Goal: Task Accomplishment & Management: Manage account settings

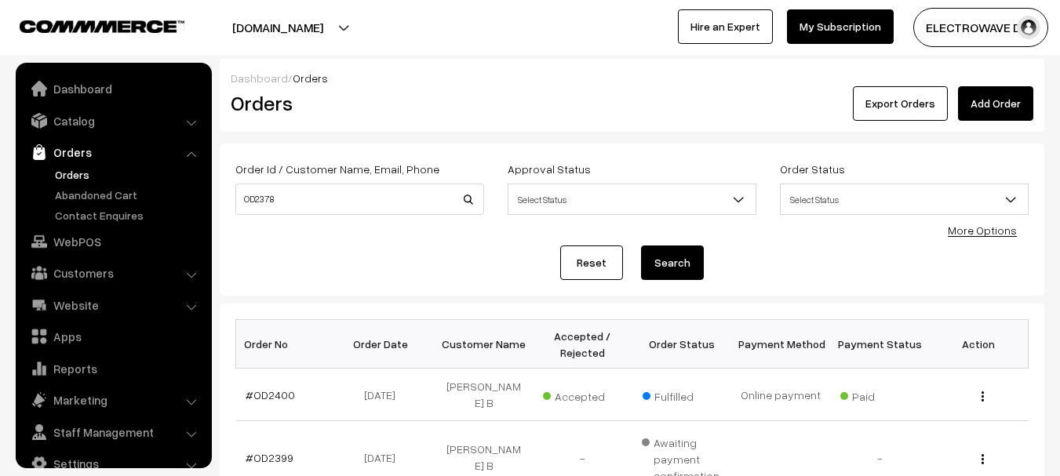
scroll to position [25, 0]
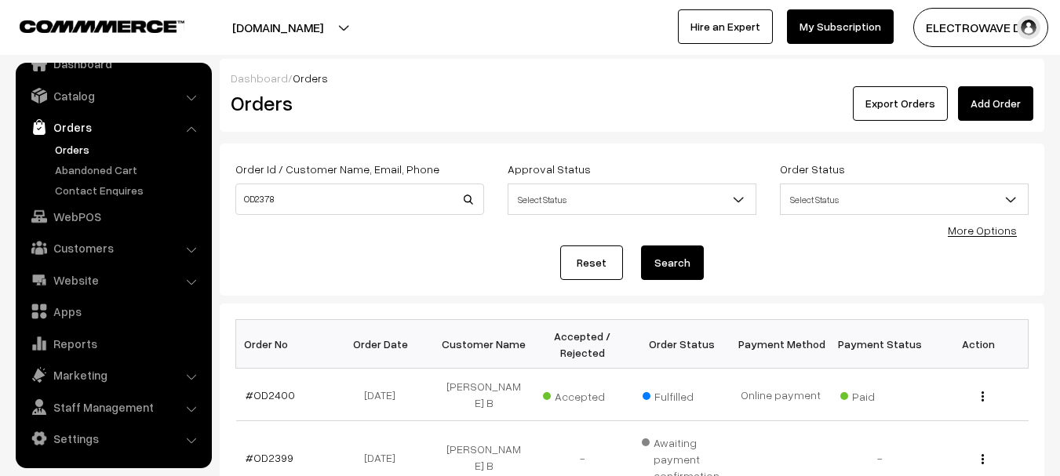
type input "OD2378"
click at [641, 246] on button "Search" at bounding box center [672, 263] width 63 height 35
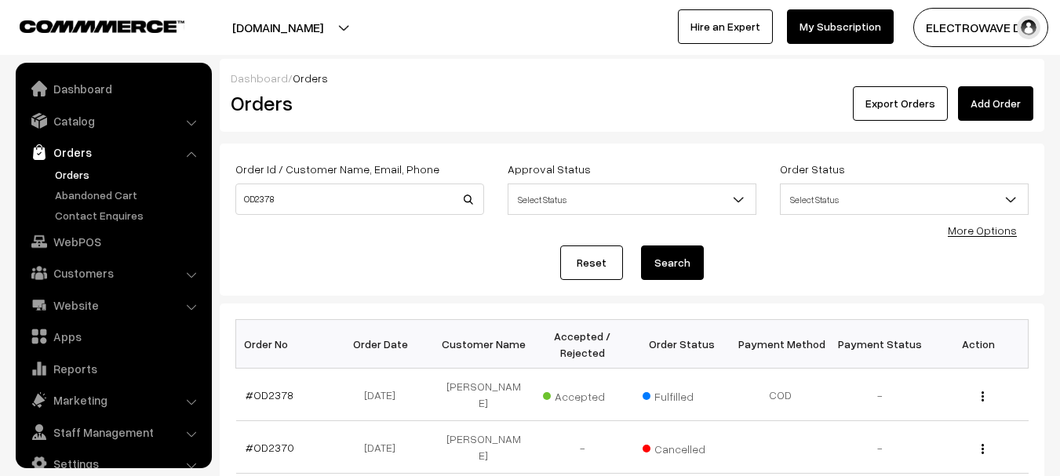
scroll to position [25, 0]
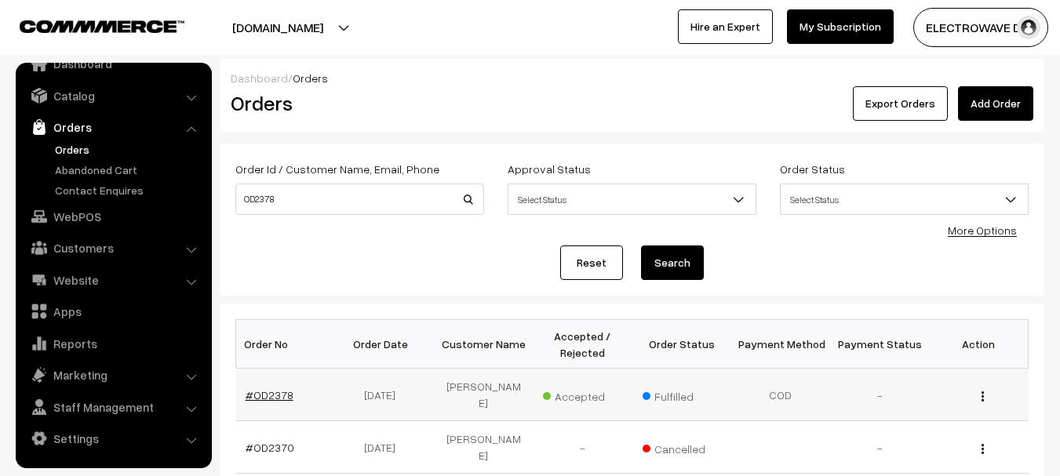
click at [260, 389] on link "#OD2378" at bounding box center [270, 394] width 48 height 13
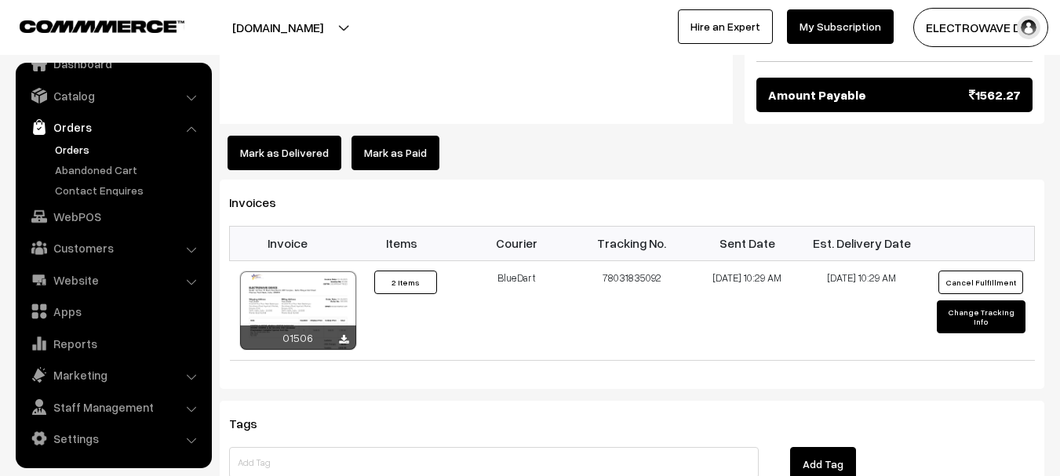
scroll to position [958, 0]
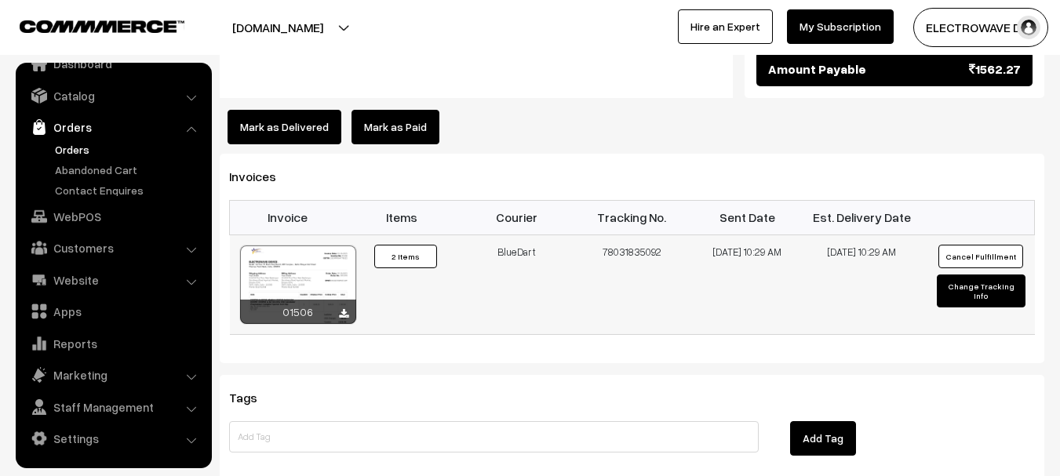
click at [639, 247] on td "78031835092" at bounding box center [631, 285] width 115 height 100
copy td "78031835092"
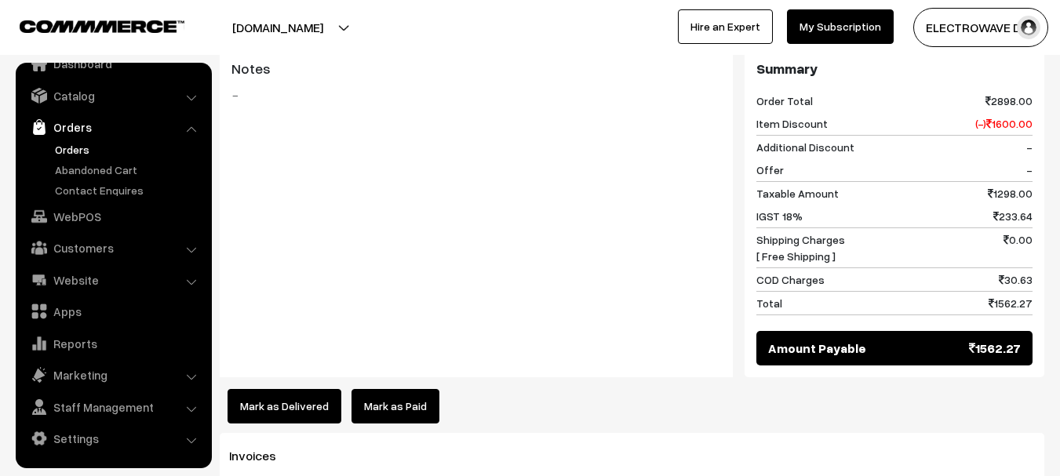
scroll to position [1036, 0]
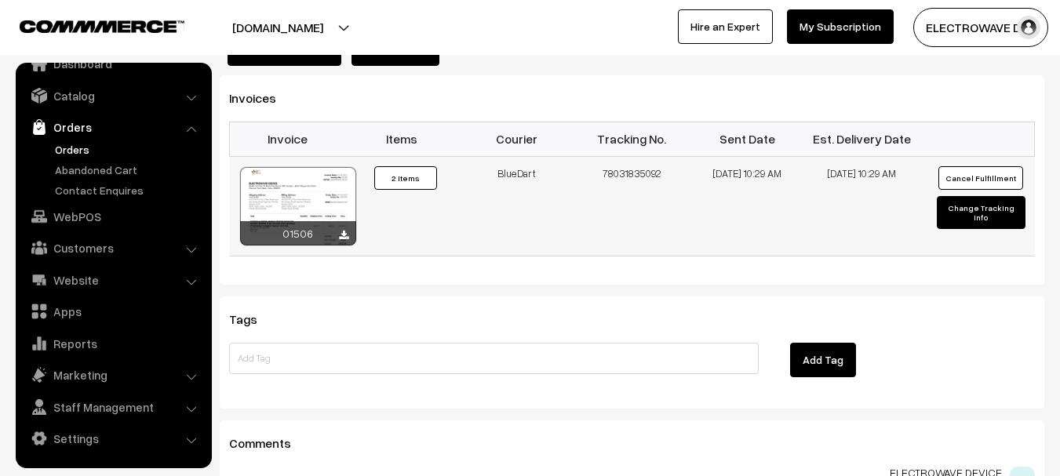
click at [974, 196] on button "Change Tracking Info" at bounding box center [981, 212] width 89 height 33
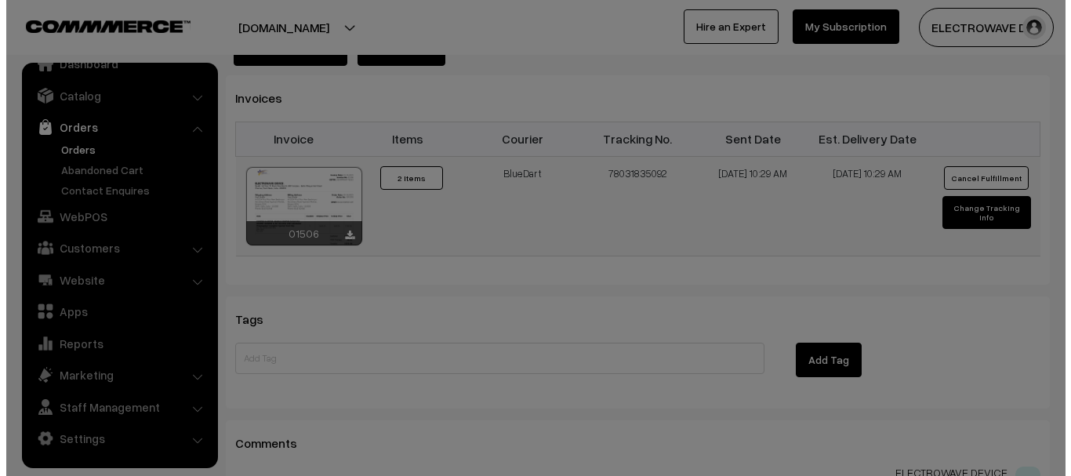
scroll to position [1020, 0]
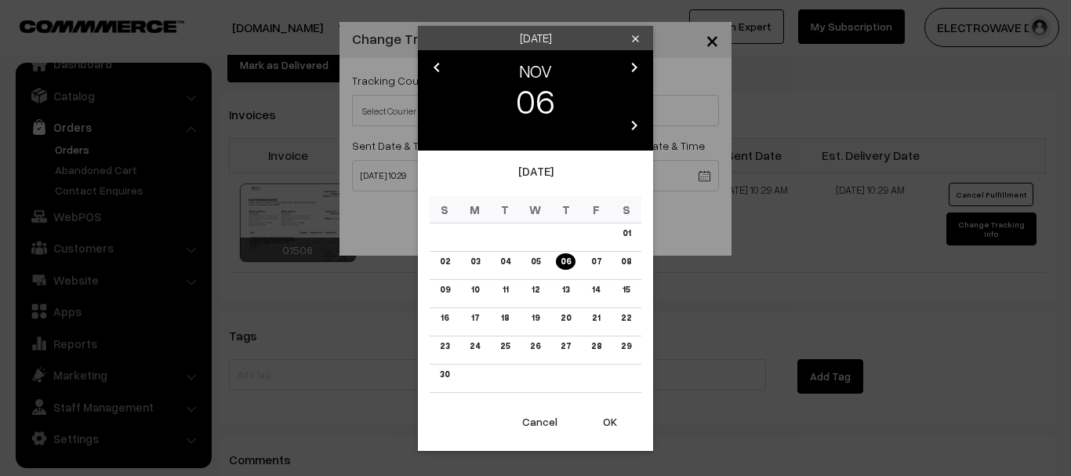
click at [433, 67] on icon "chevron_left" at bounding box center [436, 67] width 19 height 19
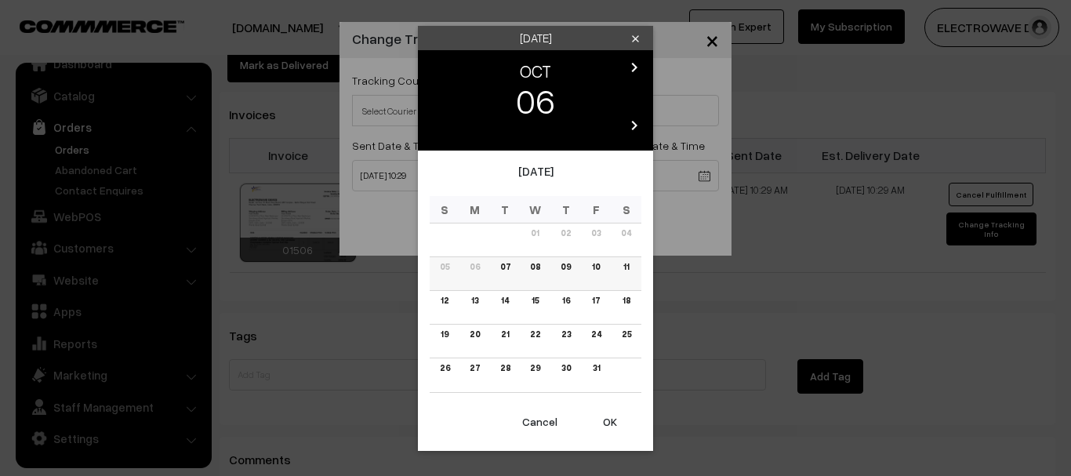
click at [624, 271] on link "11" at bounding box center [626, 267] width 15 height 16
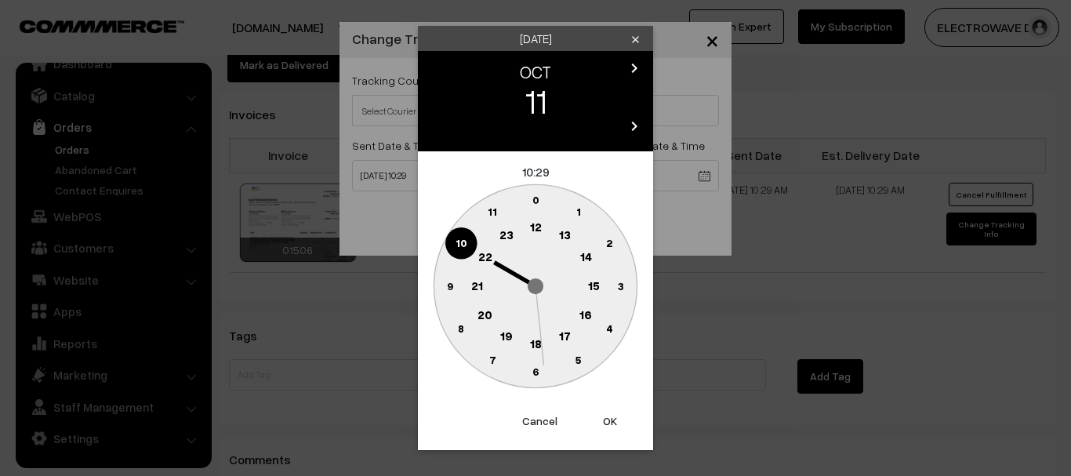
click at [600, 427] on button "OK" at bounding box center [610, 421] width 63 height 35
type input "11-10-2025 10:29"
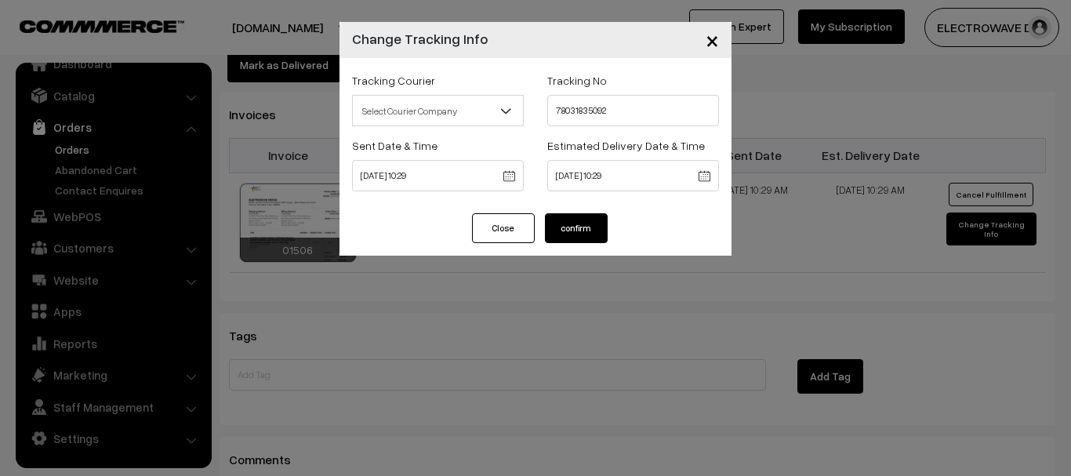
click at [606, 227] on button "confirm" at bounding box center [576, 228] width 63 height 30
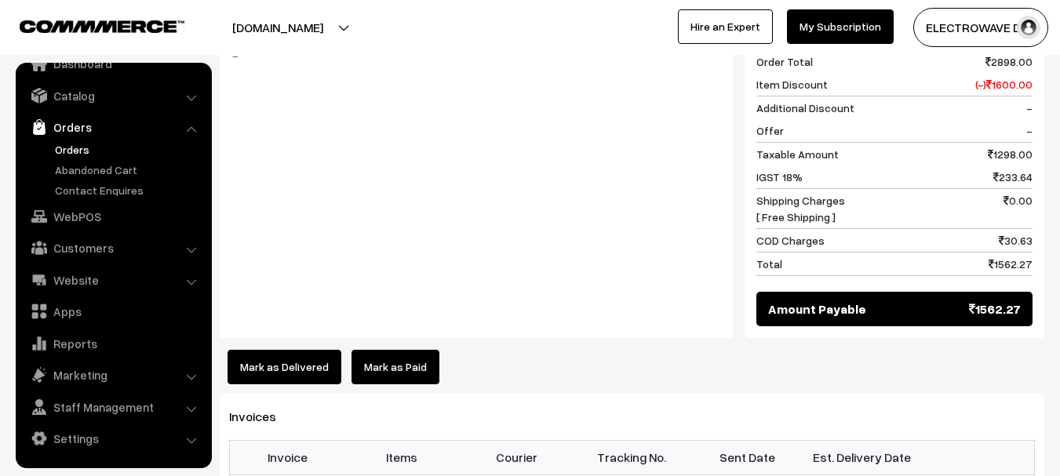
scroll to position [941, 0]
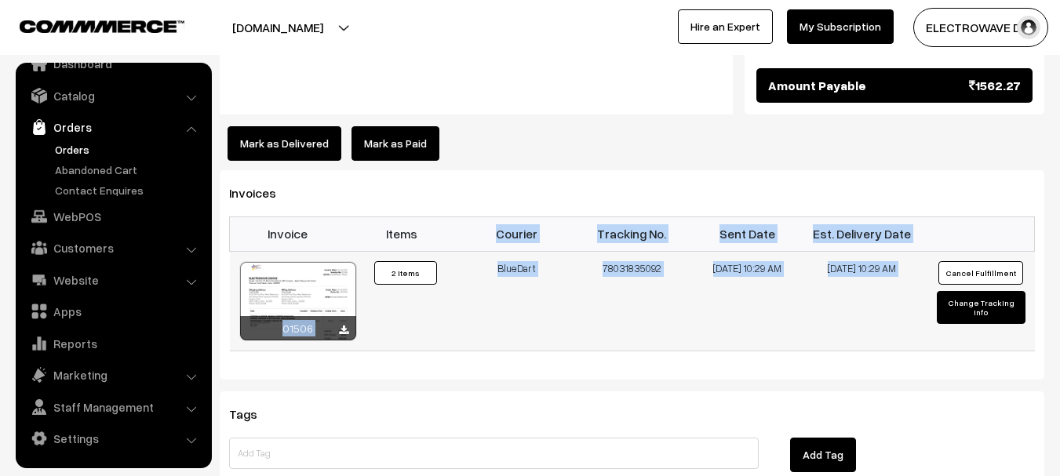
copy table "Courier Tracking No. Sent Date Est. Delivery Date 01506 Invoice #01506 × Produc…"
drag, startPoint x: 490, startPoint y: 222, endPoint x: 945, endPoint y: 256, distance: 456.2
click at [945, 256] on table "Invoice Items Courier Tracking No. Sent Date Est. Delivery Date 01506 Invoice #…" at bounding box center [632, 283] width 806 height 135
click at [82, 150] on link "Orders" at bounding box center [128, 149] width 155 height 16
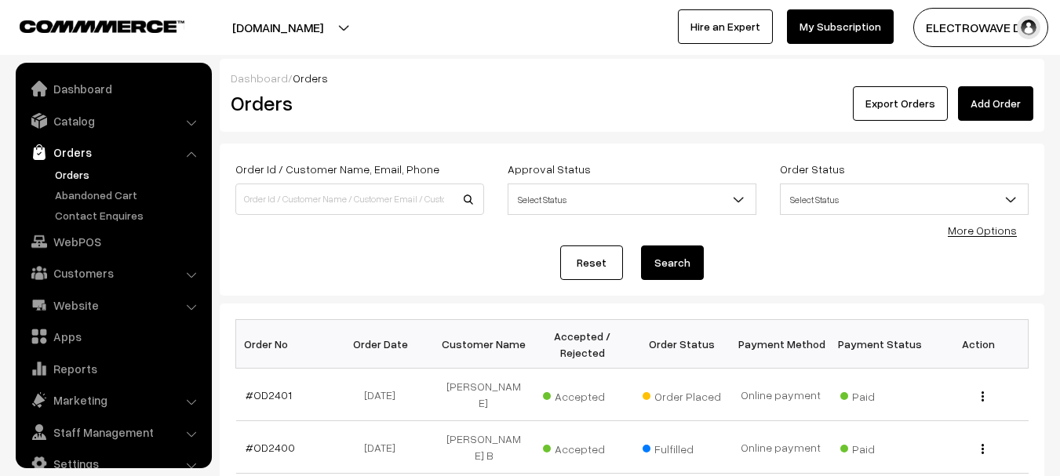
scroll to position [78, 0]
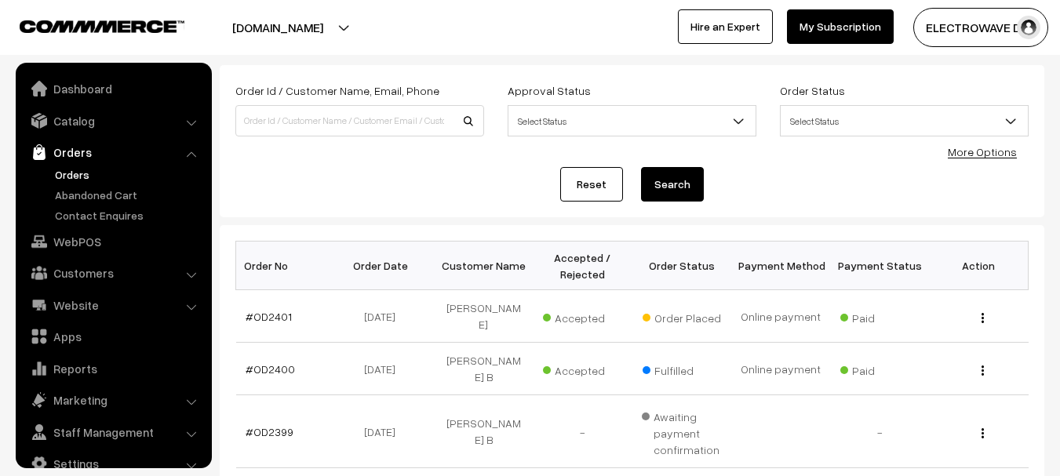
click at [270, 310] on link "#OD2401" at bounding box center [269, 316] width 46 height 13
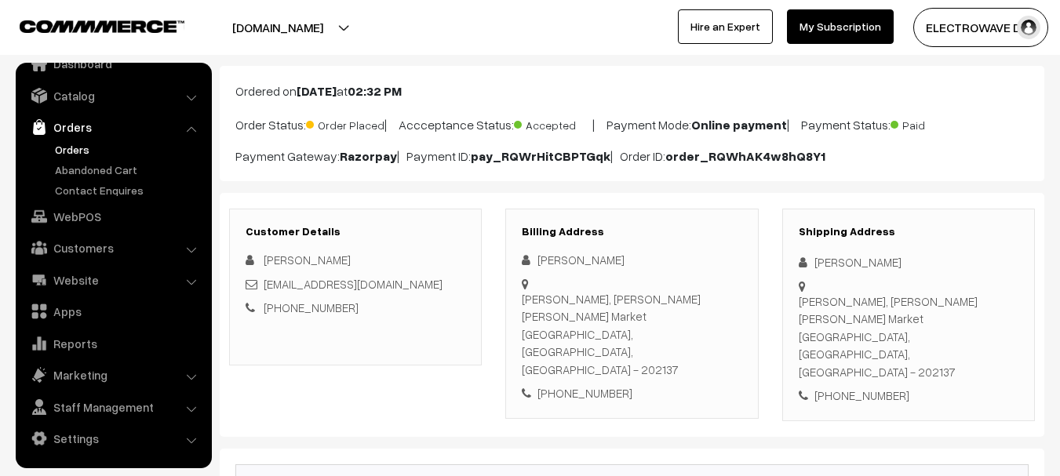
scroll to position [78, 0]
click at [971, 302] on div "Gopal [PERSON_NAME], [PERSON_NAME] [PERSON_NAME] Market Jattari, [GEOGRAPHIC_DA…" at bounding box center [908, 337] width 220 height 89
copy div "202137"
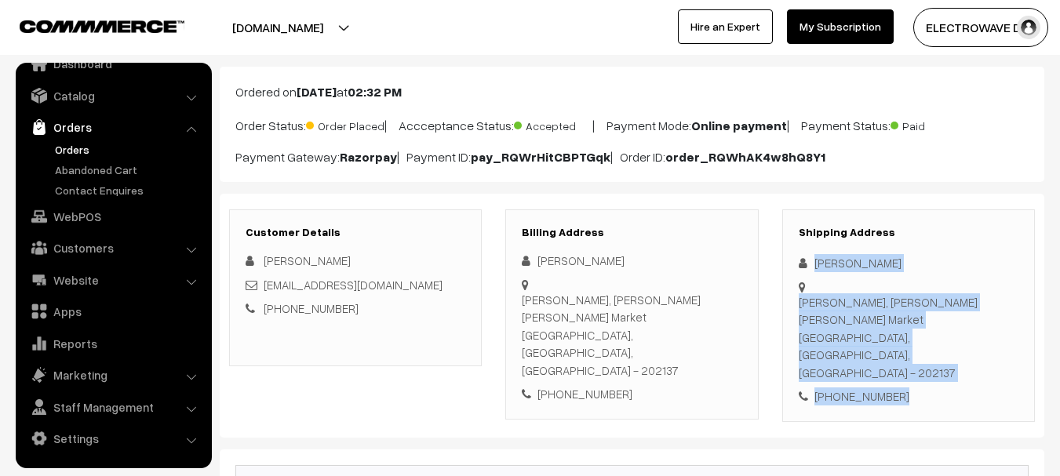
copy div "[PERSON_NAME] [PERSON_NAME], [PERSON_NAME] [PERSON_NAME] Market Jattari, [GEOGR…"
drag, startPoint x: 797, startPoint y: 250, endPoint x: 943, endPoint y: 328, distance: 165.3
click at [943, 328] on div "Shipping Address [PERSON_NAME] Gopal Ji sweets, [PERSON_NAME] [PERSON_NAME] Mar…" at bounding box center [908, 315] width 253 height 213
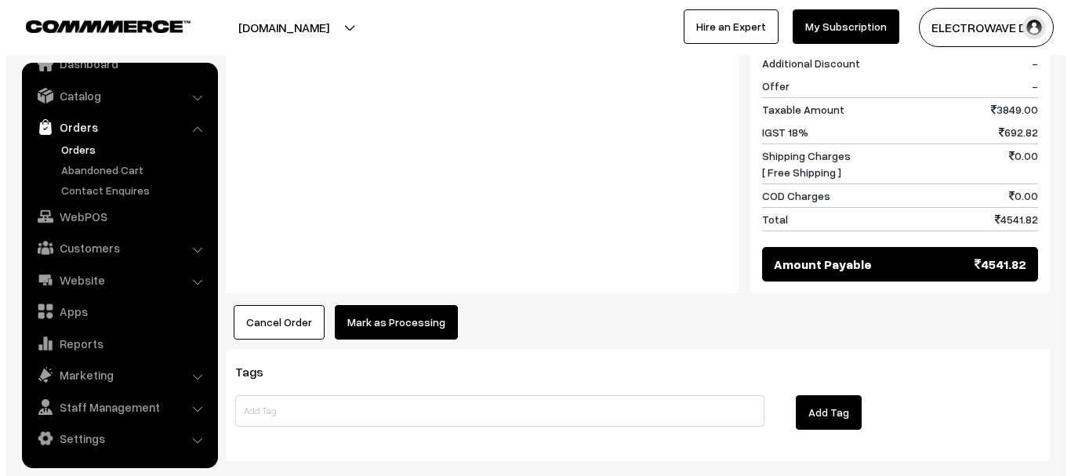
scroll to position [790, 0]
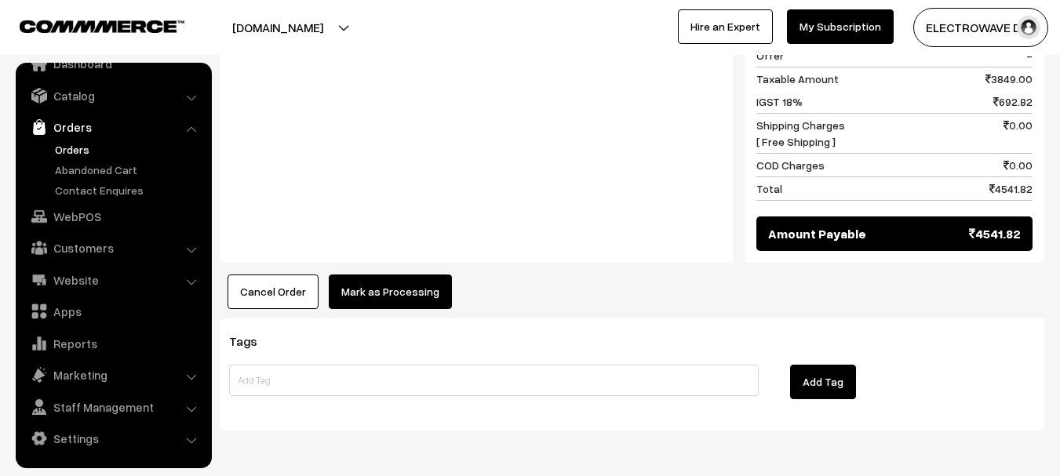
click at [372, 275] on button "Mark as Processing" at bounding box center [390, 292] width 123 height 35
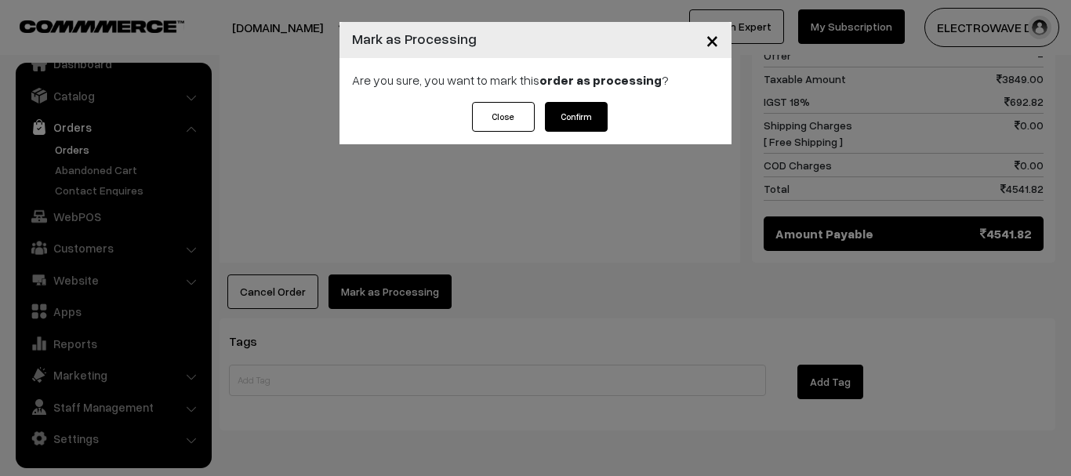
click at [561, 123] on button "Confirm" at bounding box center [576, 117] width 63 height 30
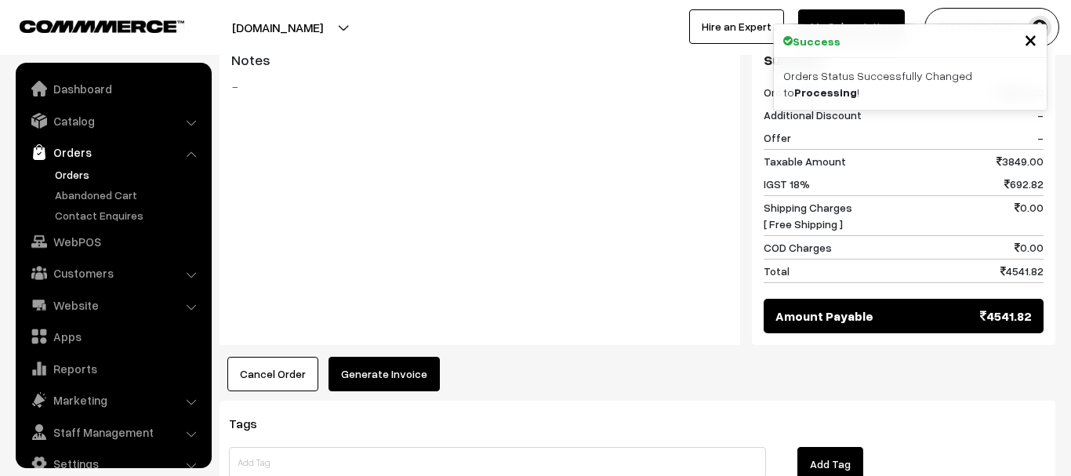
scroll to position [25, 0]
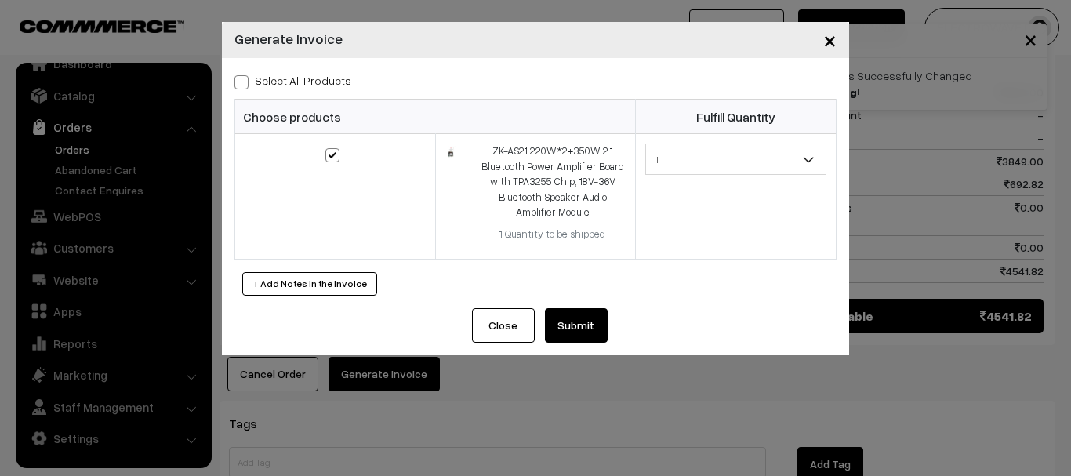
click at [574, 296] on div "Select All Products Choose products Fulfill Quantity 1 1" at bounding box center [535, 183] width 627 height 250
click at [573, 318] on button "Submit" at bounding box center [576, 325] width 63 height 35
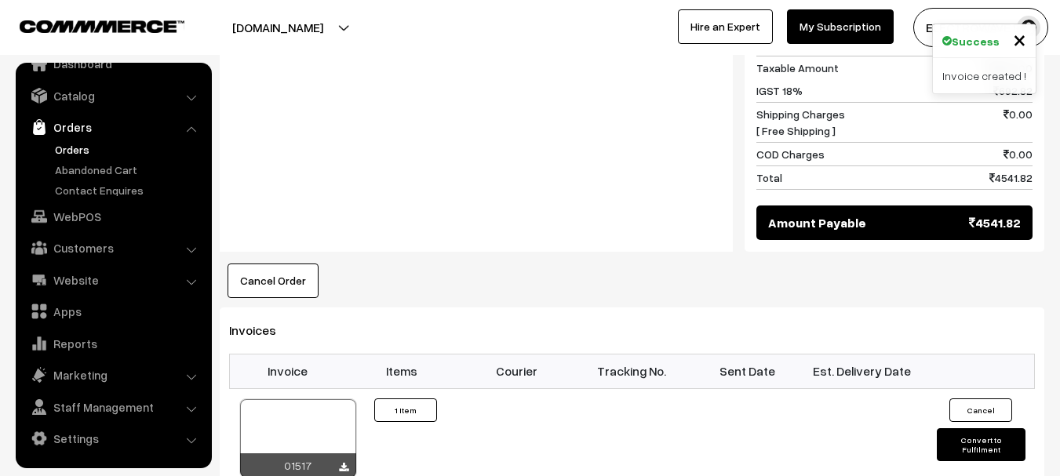
scroll to position [942, 0]
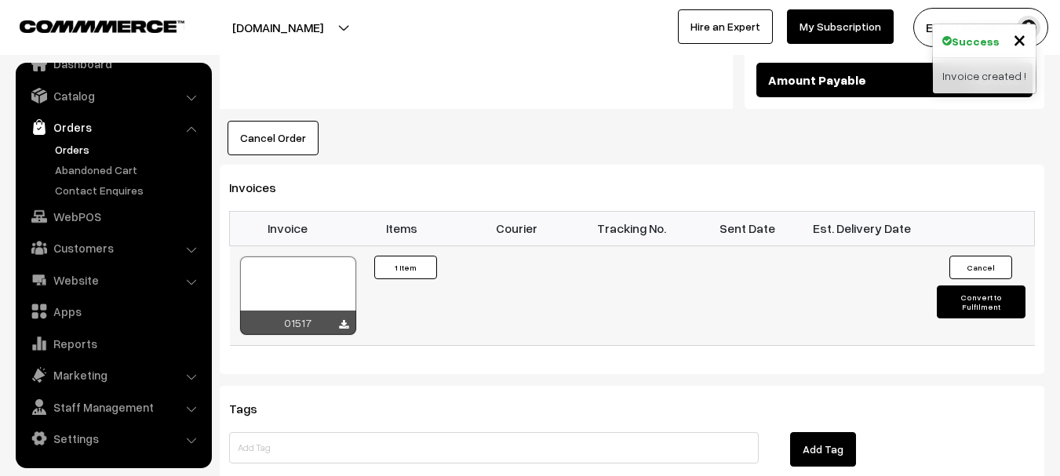
click at [327, 256] on div at bounding box center [298, 295] width 116 height 78
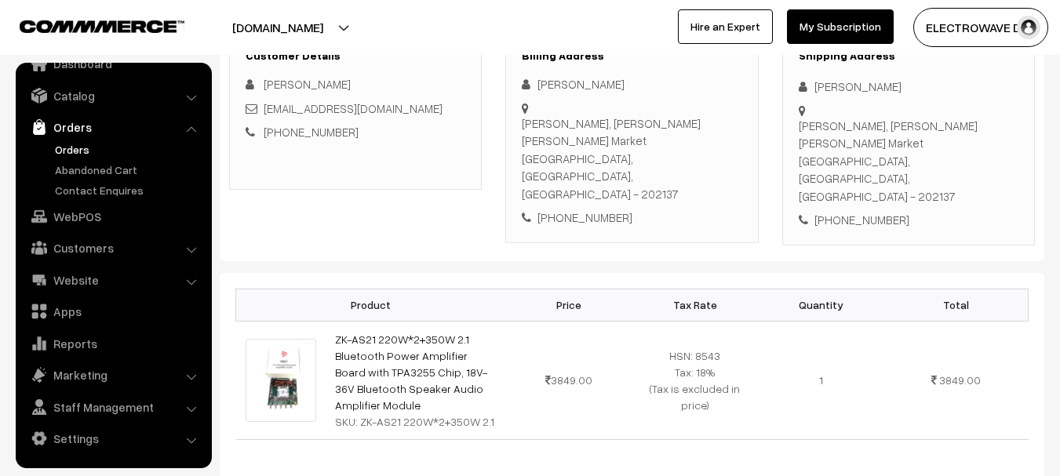
scroll to position [158, 0]
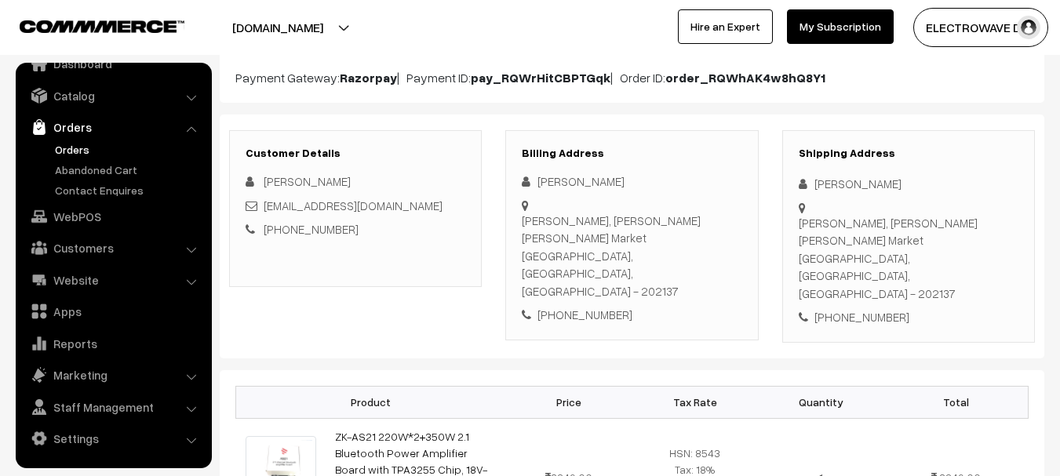
drag, startPoint x: 853, startPoint y: 227, endPoint x: 957, endPoint y: 227, distance: 104.3
click at [957, 227] on div "Gopal [PERSON_NAME], [PERSON_NAME] [PERSON_NAME] Market Jattari, [GEOGRAPHIC_DA…" at bounding box center [908, 258] width 220 height 89
click at [831, 225] on div "Gopal Ji sweets, Seth Shri Chand Market Jattari, Uttar Pradesh, India - 202137" at bounding box center [908, 258] width 220 height 89
click at [843, 238] on div "Shipping Address Harish Kumar Gopal Ji sweets, Seth Shri Chand Market Jattari, …" at bounding box center [908, 236] width 253 height 213
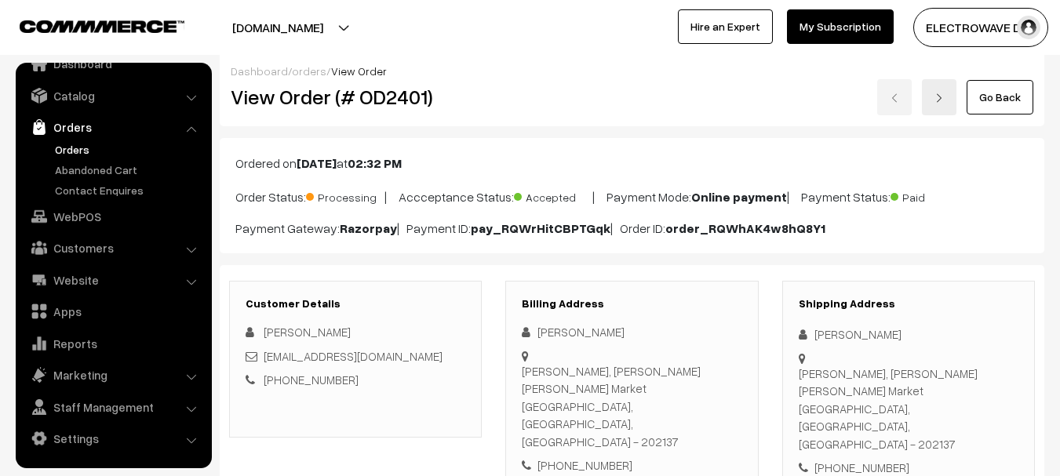
scroll to position [1, 0]
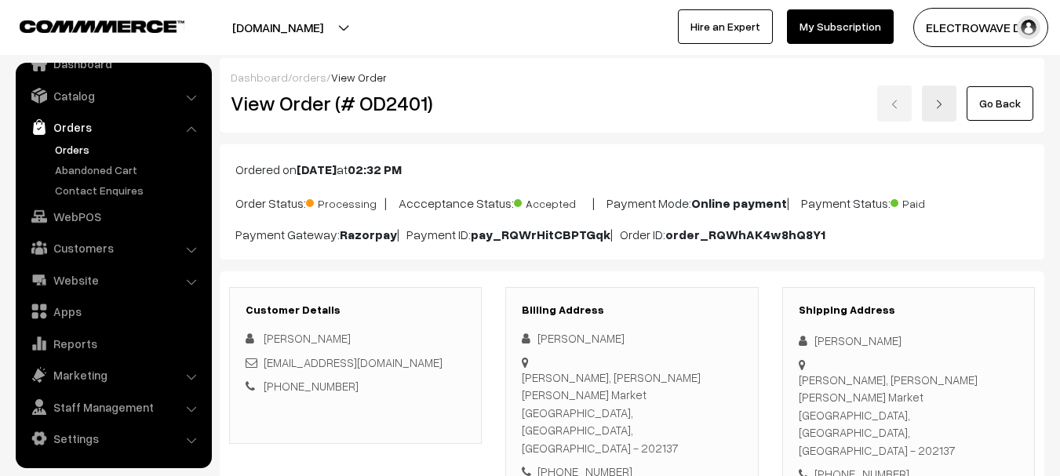
click at [56, 153] on link "Orders" at bounding box center [128, 149] width 155 height 16
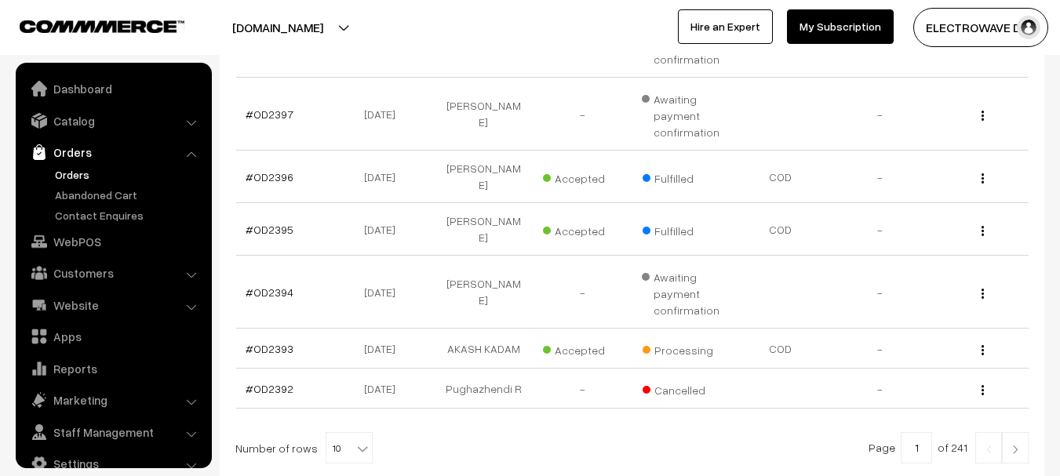
scroll to position [307, 0]
